Goal: Check status: Check status

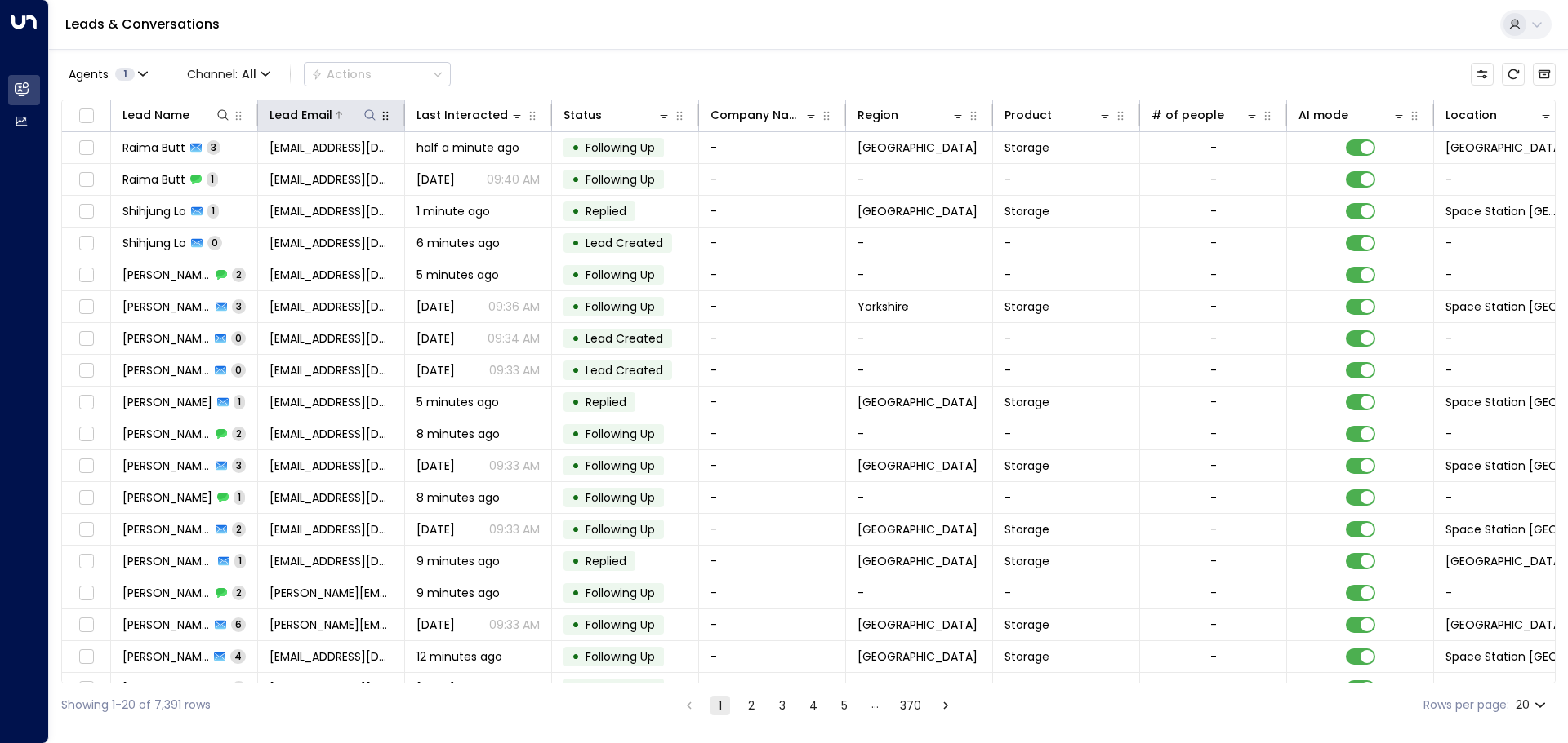
click at [372, 118] on icon at bounding box center [370, 115] width 13 height 13
click at [274, 171] on input "text" at bounding box center [370, 174] width 225 height 30
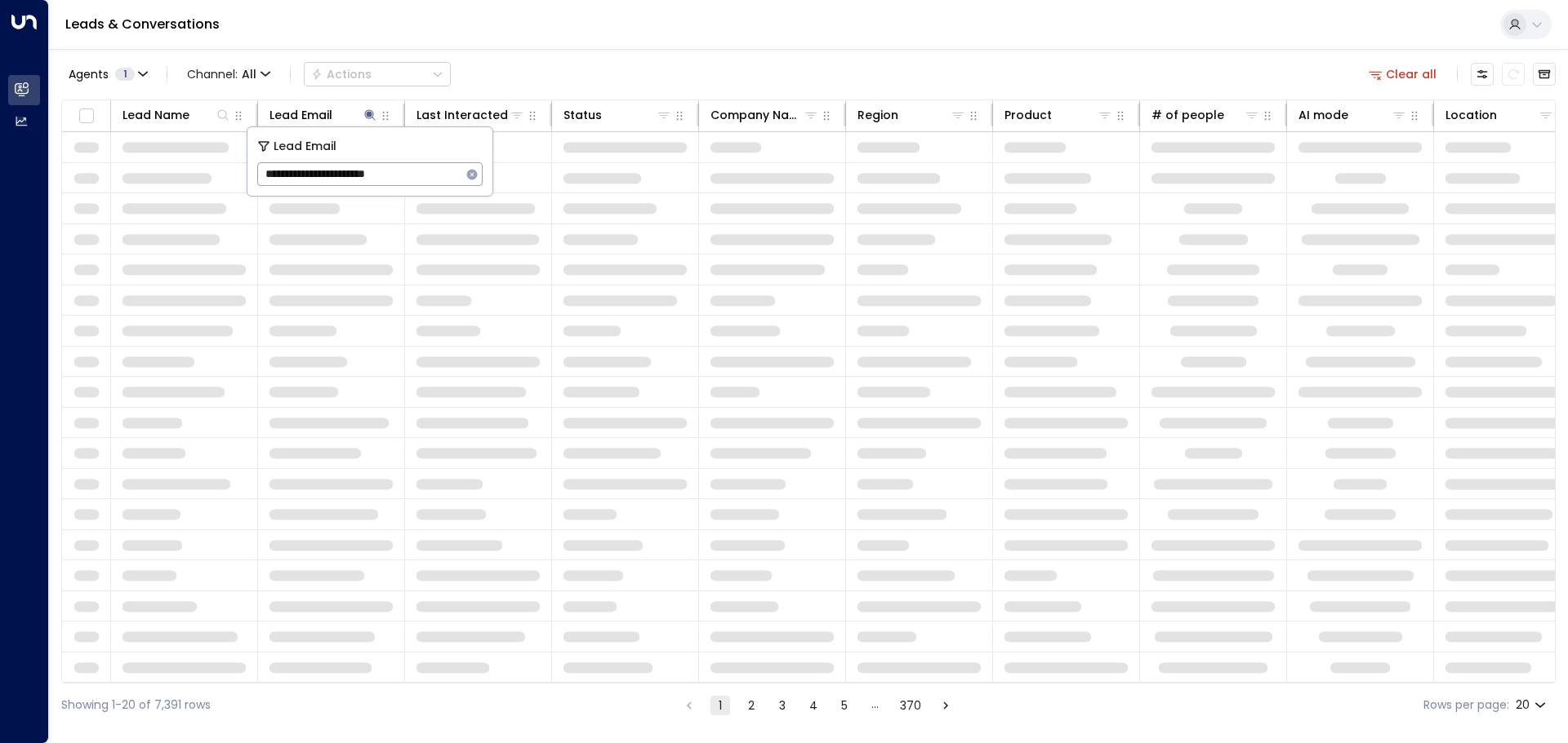
type input "**********"
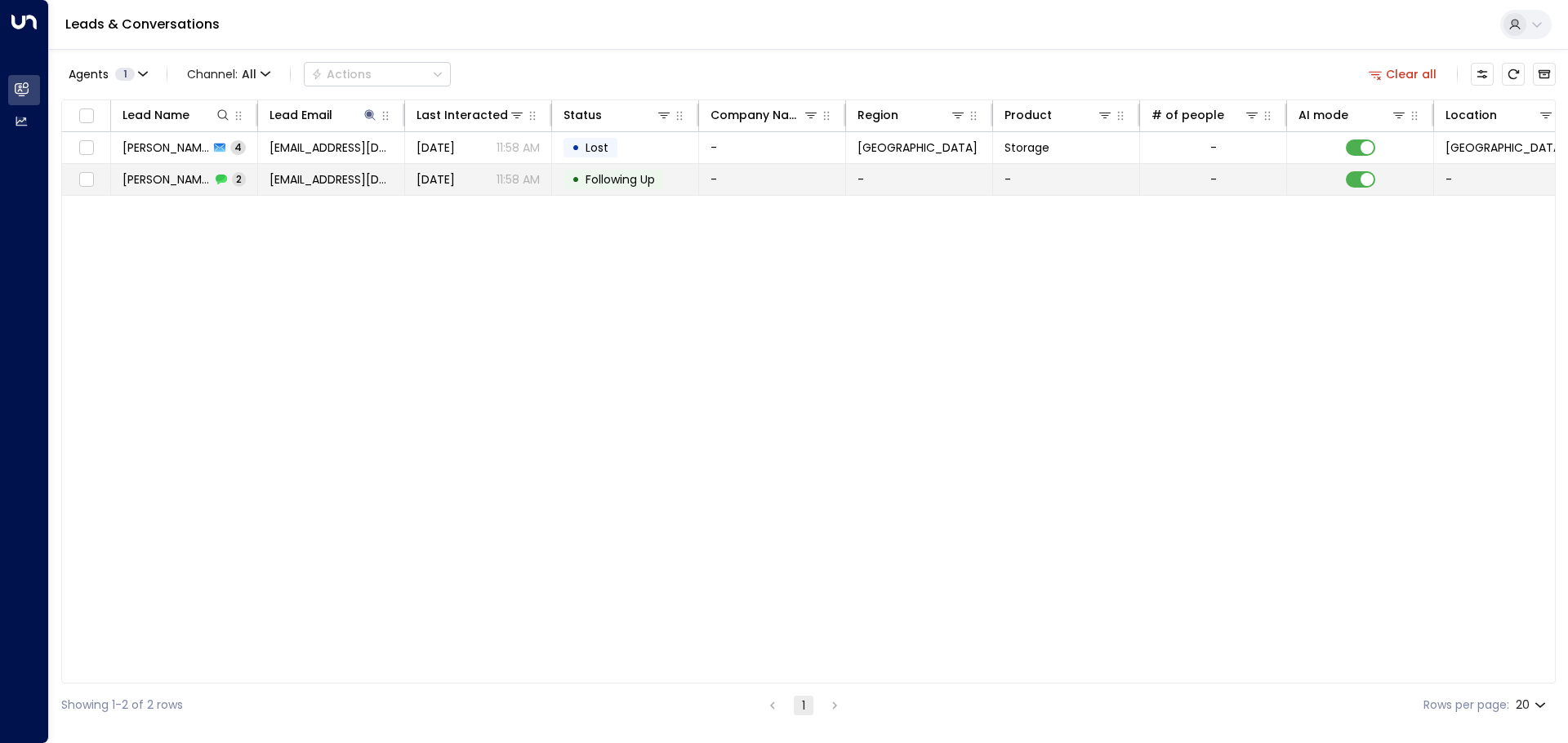
click at [598, 178] on span "Following Up" at bounding box center [620, 180] width 69 height 17
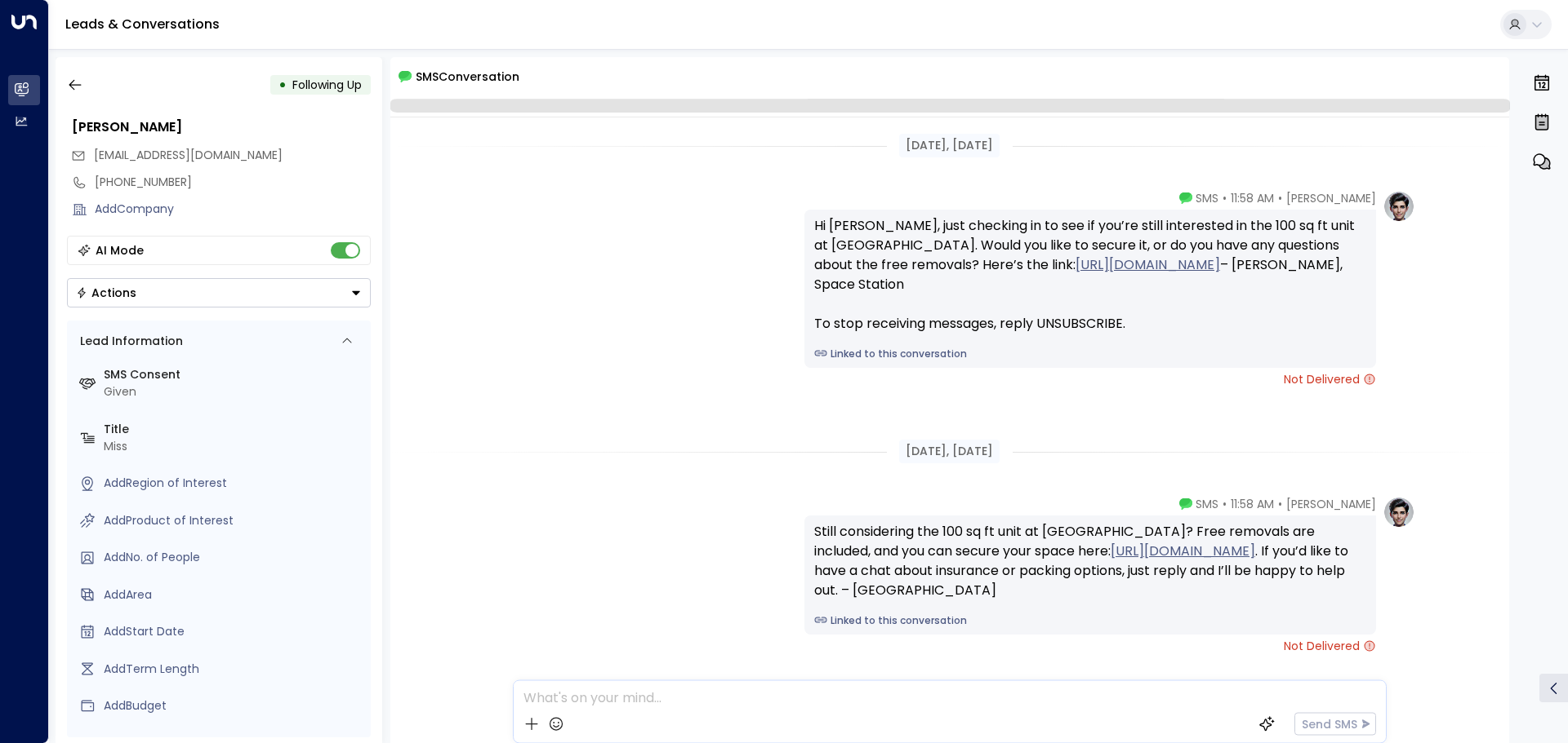
scroll to position [94, 0]
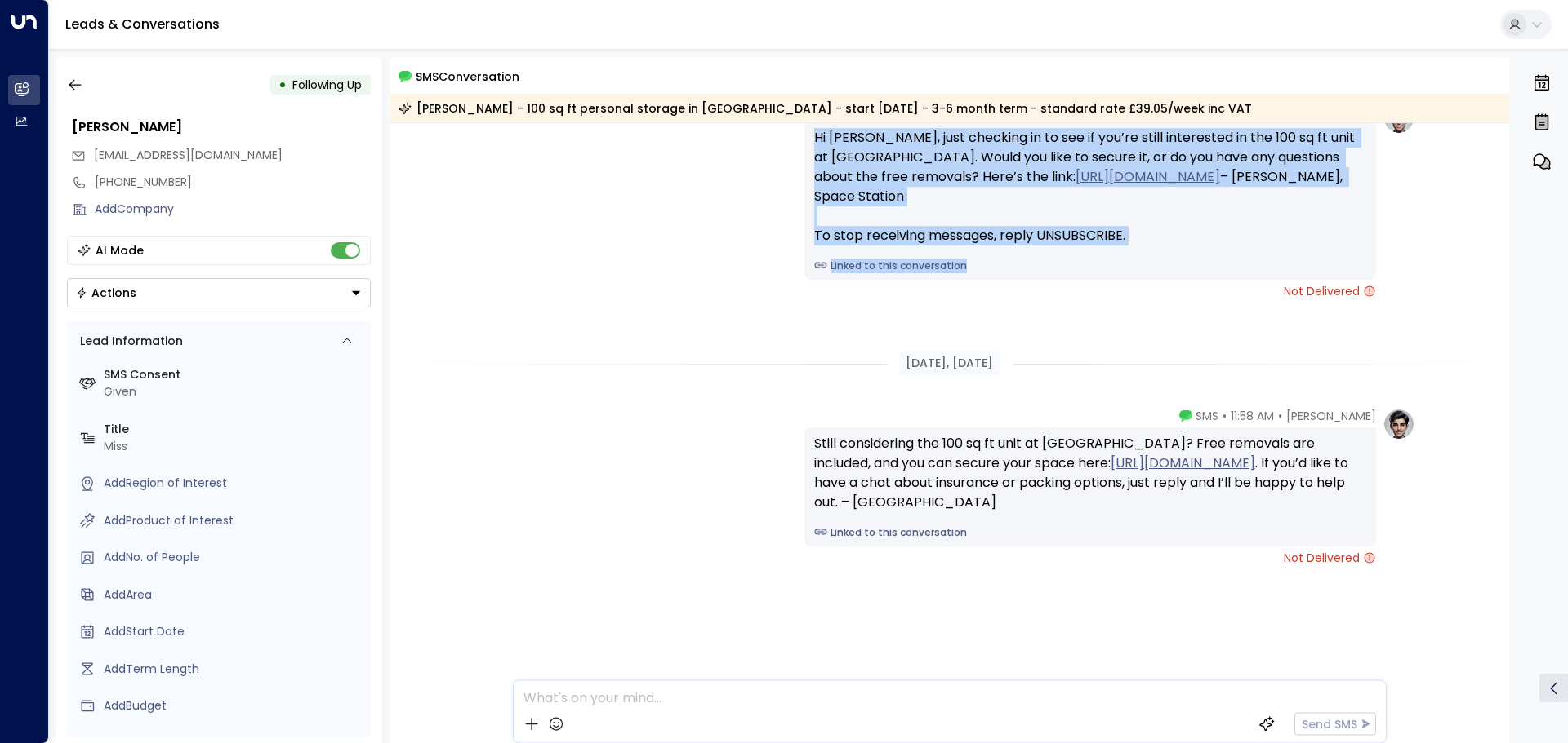
drag, startPoint x: 1509, startPoint y: 224, endPoint x: 1496, endPoint y: 159, distance: 66.3
click at [1496, 159] on div "• Following Up [PERSON_NAME] [EMAIL_ADDRESS][DOMAIN_NAME] [PHONE_NUMBER] Add Co…" at bounding box center [812, 399] width 1513 height 686
click at [1481, 274] on div "[PERSON_NAME] • 11:58 AM • SMS Hi [PERSON_NAME], just checking in to see if you…" at bounding box center [950, 201] width 1120 height 197
click at [1490, 242] on div "[PERSON_NAME] • 11:58 AM • SMS Hi [PERSON_NAME], just checking in to see if you…" at bounding box center [950, 201] width 1120 height 197
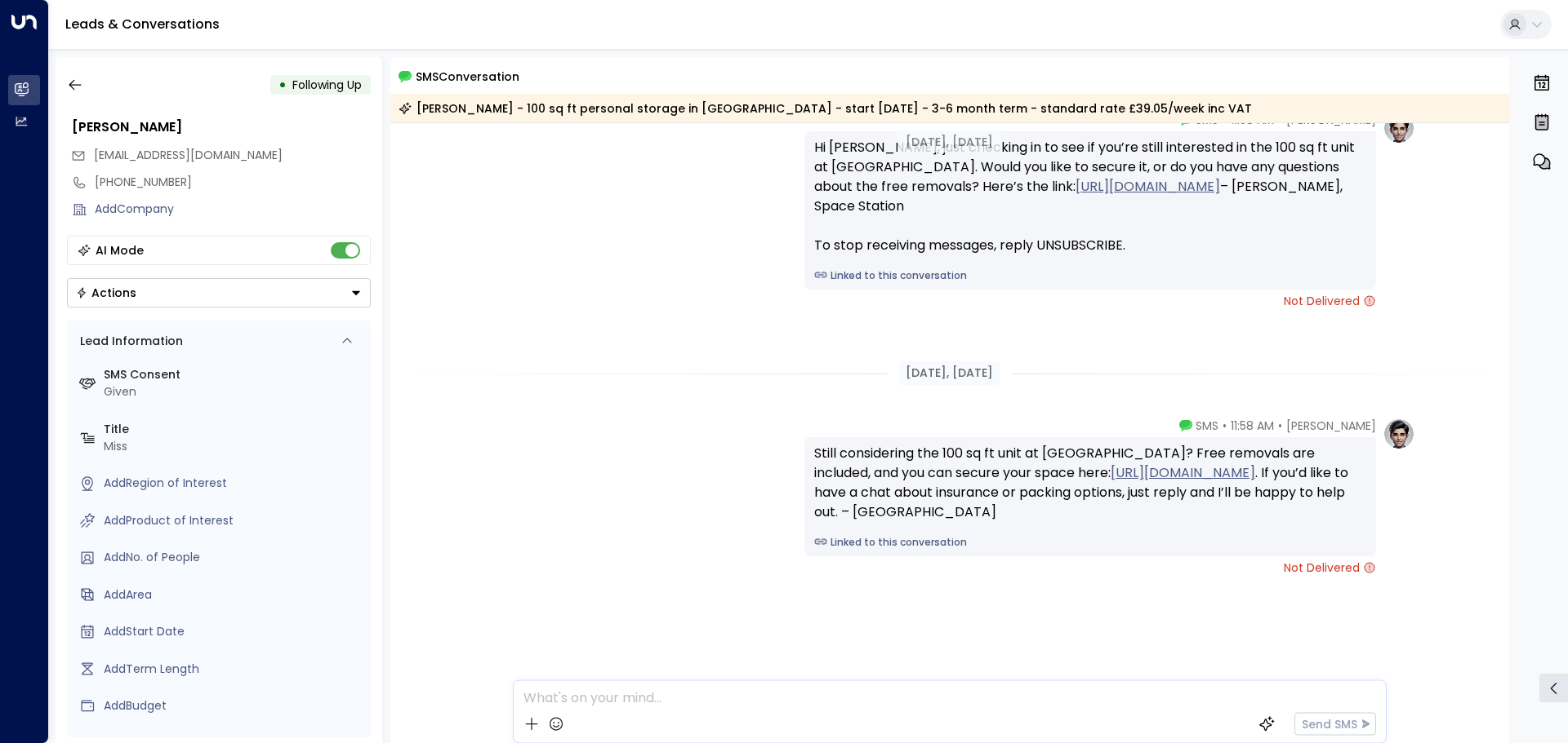
scroll to position [100, 0]
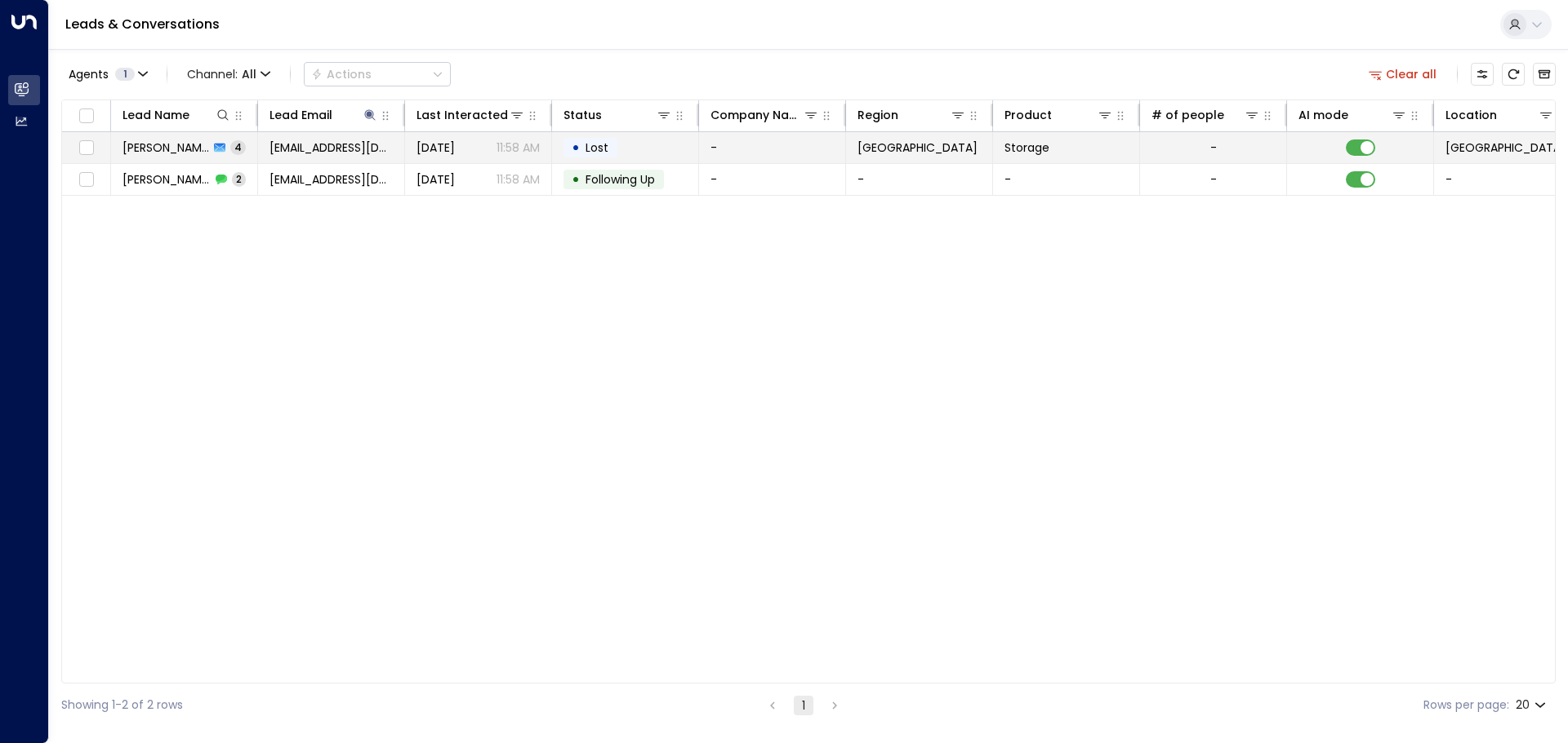
click at [455, 143] on span "[DATE]" at bounding box center [435, 148] width 38 height 17
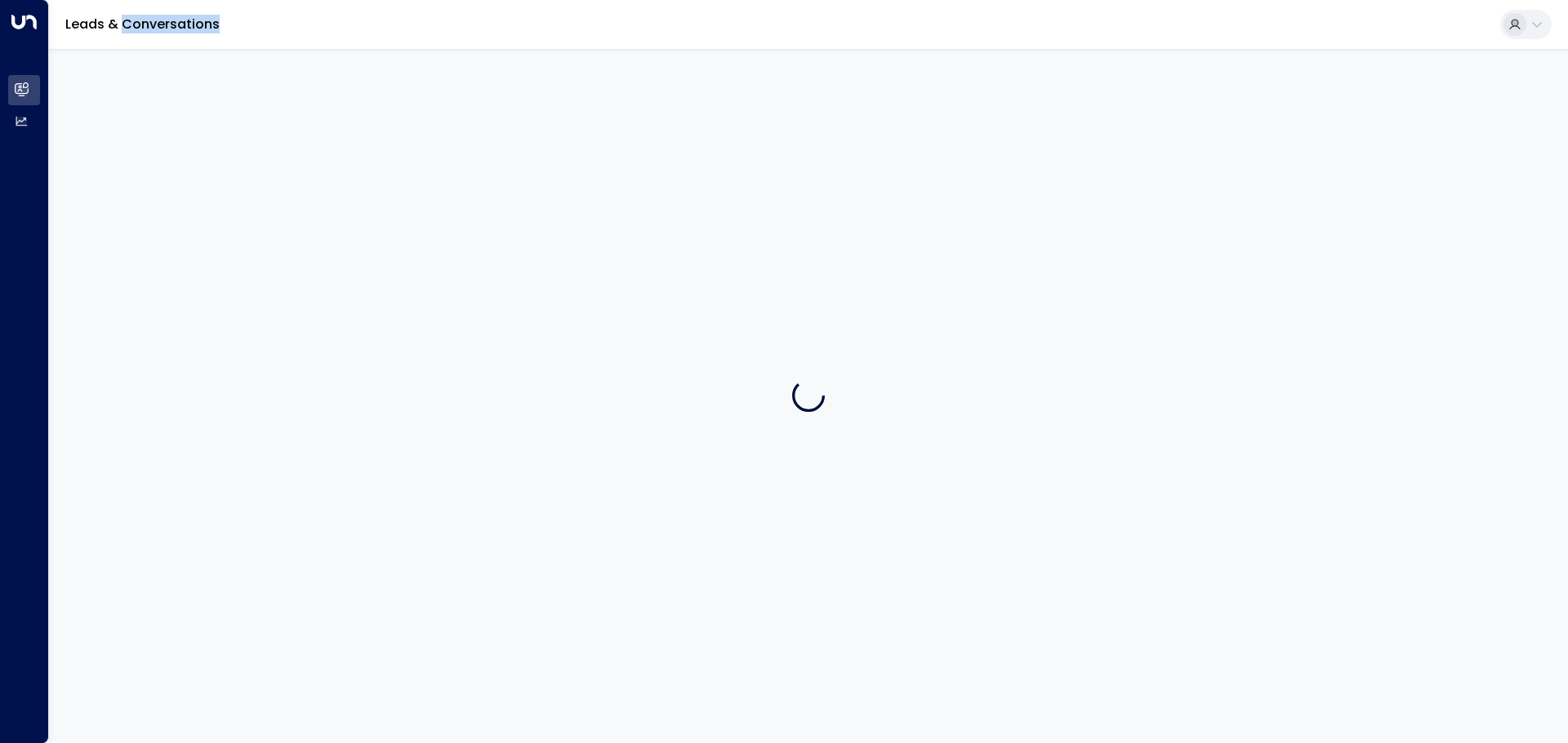
click at [461, 143] on div at bounding box center [809, 396] width 1519 height 694
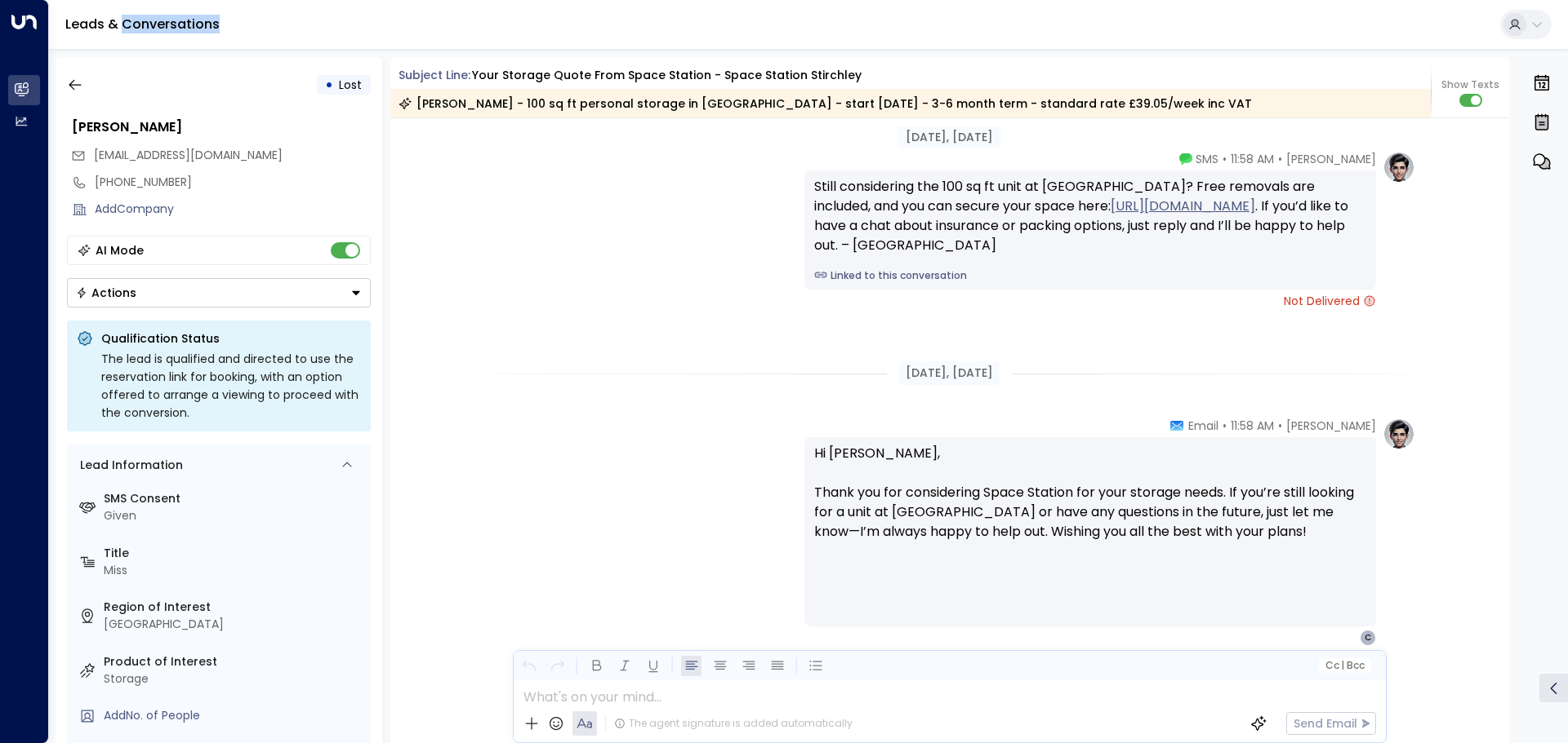
scroll to position [2532, 0]
